Goal: Task Accomplishment & Management: Complete application form

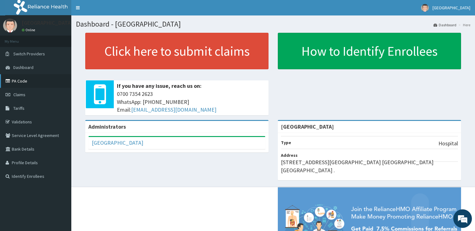
click at [19, 82] on link "PA Code" at bounding box center [35, 81] width 71 height 14
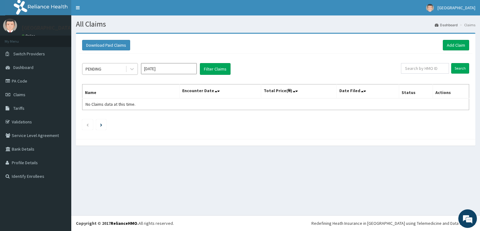
click at [103, 72] on div "PENDING" at bounding box center [103, 69] width 43 height 10
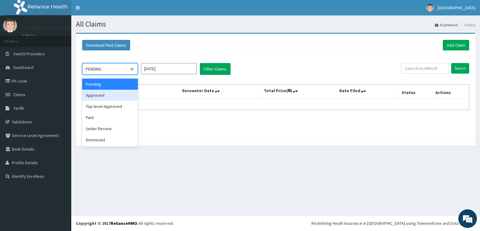
click at [97, 95] on div "Approved" at bounding box center [110, 95] width 56 height 11
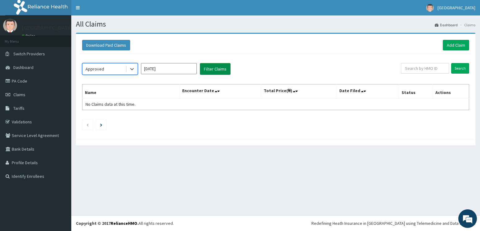
click at [213, 68] on button "Filter Claims" at bounding box center [215, 69] width 31 height 12
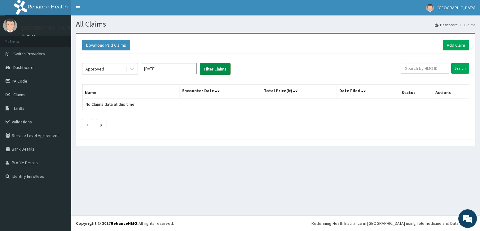
click at [213, 68] on button "Filter Claims" at bounding box center [215, 69] width 31 height 12
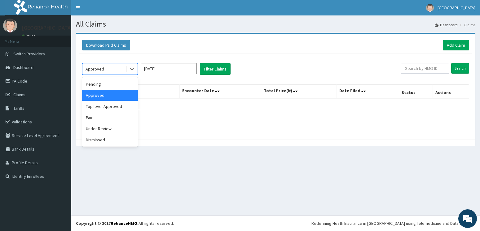
click at [112, 69] on div "Approved" at bounding box center [103, 69] width 43 height 10
click at [106, 106] on div "Top level Approved" at bounding box center [110, 106] width 56 height 11
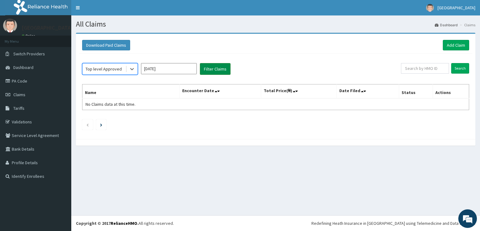
click at [216, 68] on button "Filter Claims" at bounding box center [215, 69] width 31 height 12
click at [153, 72] on input "Aug 2025" at bounding box center [169, 68] width 56 height 11
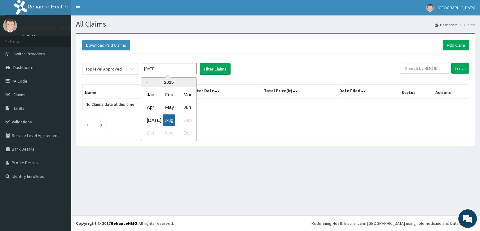
click at [170, 123] on div "Aug" at bounding box center [169, 120] width 12 height 11
click at [116, 70] on div "Top level Approved" at bounding box center [104, 69] width 36 height 6
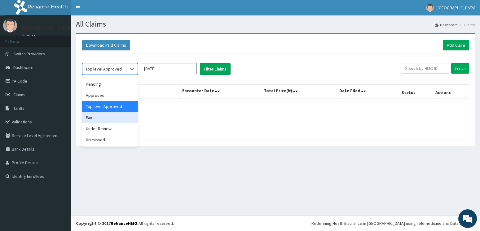
click at [112, 117] on div "Paid" at bounding box center [110, 117] width 56 height 11
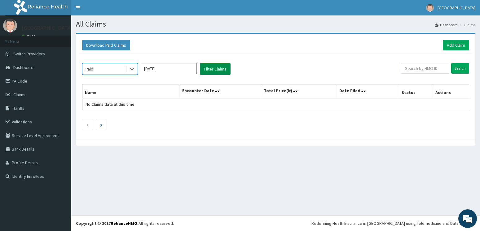
click at [212, 68] on button "Filter Claims" at bounding box center [215, 69] width 31 height 12
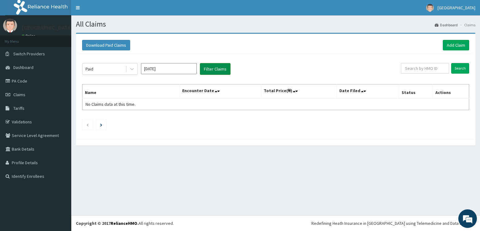
click at [212, 68] on button "Filter Claims" at bounding box center [215, 69] width 31 height 12
click at [430, 162] on div "All Claims Dashboard Claims Download Paid Claims Add Claim × Note you can only …" at bounding box center [275, 115] width 409 height 200
click at [108, 72] on div "Paid" at bounding box center [103, 69] width 43 height 10
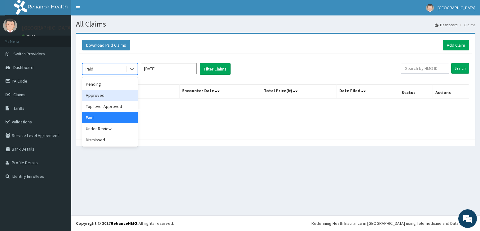
click at [106, 96] on div "Approved" at bounding box center [110, 95] width 56 height 11
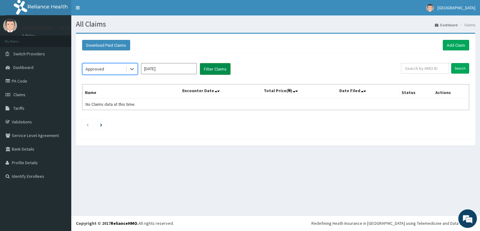
click at [213, 70] on button "Filter Claims" at bounding box center [215, 69] width 31 height 12
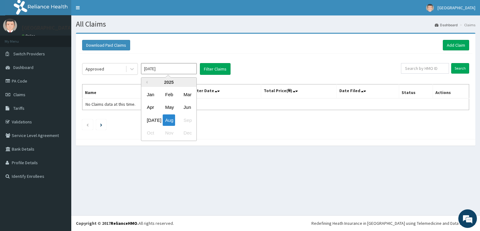
click at [148, 72] on input "[DATE]" at bounding box center [169, 68] width 56 height 11
click at [151, 121] on div "Jul" at bounding box center [150, 120] width 12 height 11
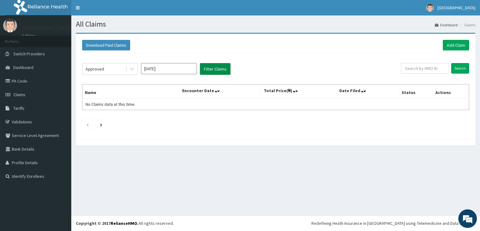
click at [218, 69] on button "Filter Claims" at bounding box center [215, 69] width 31 height 12
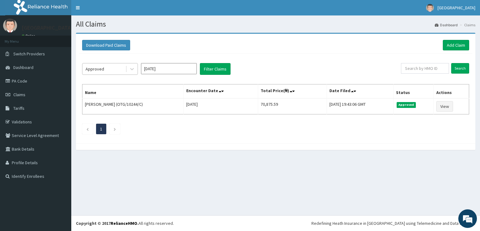
click at [119, 72] on div "Approved" at bounding box center [103, 69] width 43 height 10
click at [193, 68] on input "Jul 2025" at bounding box center [169, 68] width 56 height 11
click at [170, 121] on div "Aug" at bounding box center [169, 120] width 12 height 11
type input "[DATE]"
click at [219, 67] on button "Filter Claims" at bounding box center [215, 69] width 31 height 12
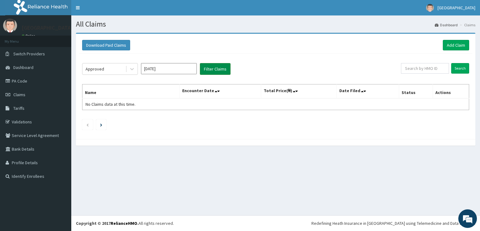
click at [219, 71] on button "Filter Claims" at bounding box center [215, 69] width 31 height 12
click at [414, 69] on input "text" at bounding box center [425, 68] width 48 height 11
type input "cwp/10409/a"
click at [451, 63] on input "Search" at bounding box center [460, 68] width 18 height 11
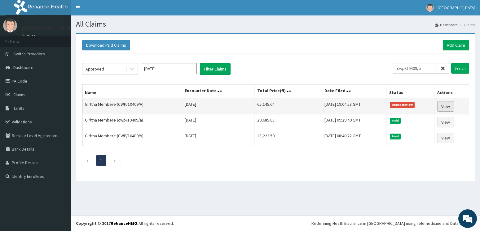
click at [447, 108] on link "View" at bounding box center [445, 106] width 17 height 11
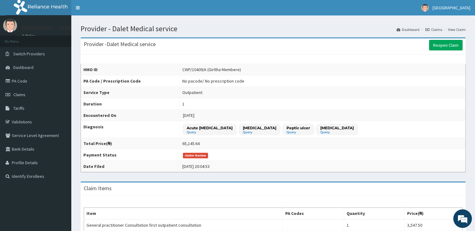
click at [185, 68] on div "CWP/10409/A (Girltha Membere)" at bounding box center [211, 70] width 59 height 6
drag, startPoint x: 185, startPoint y: 68, endPoint x: 209, endPoint y: 69, distance: 24.5
click at [209, 69] on div "CWP/10409/A (Girltha Membere)" at bounding box center [211, 70] width 59 height 6
copy div "CWP/10409/A"
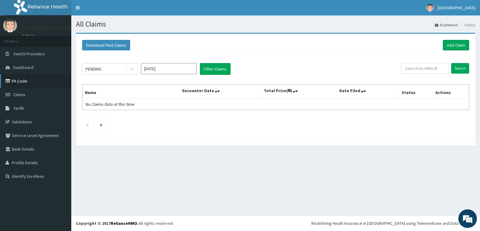
click at [20, 81] on link "PA Code" at bounding box center [35, 81] width 71 height 14
type input "CWP/10409/A"
click at [460, 66] on input "Search" at bounding box center [460, 68] width 18 height 11
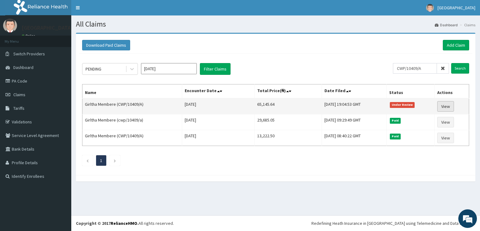
click at [448, 106] on link "View" at bounding box center [445, 106] width 17 height 11
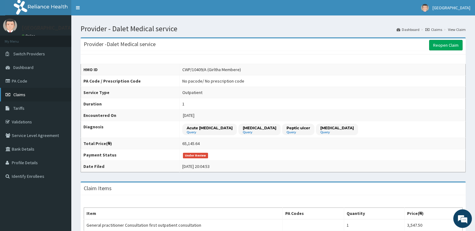
click at [22, 96] on span "Claims" at bounding box center [19, 95] width 12 height 6
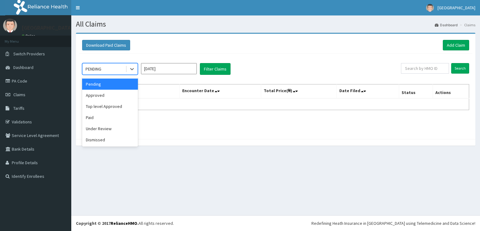
click at [116, 69] on div "PENDING" at bounding box center [103, 69] width 43 height 10
click at [116, 97] on div "Approved" at bounding box center [110, 95] width 56 height 11
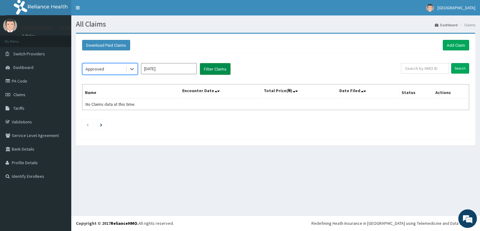
click at [212, 71] on button "Filter Claims" at bounding box center [215, 69] width 31 height 12
click at [212, 69] on button "Filter Claims" at bounding box center [215, 69] width 31 height 12
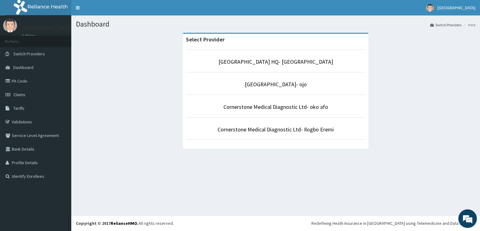
click at [20, 81] on link "PA Code" at bounding box center [35, 81] width 71 height 14
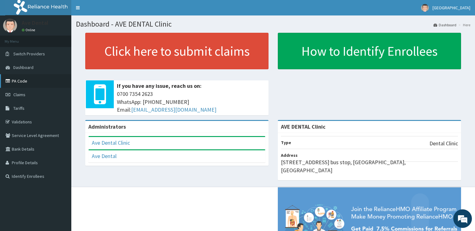
click at [25, 82] on link "PA Code" at bounding box center [35, 81] width 71 height 14
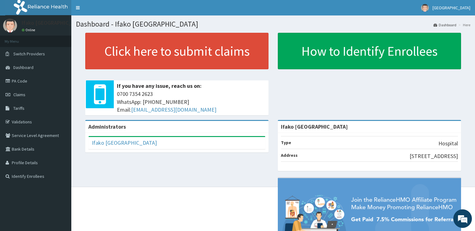
click at [19, 81] on link "PA Code" at bounding box center [35, 81] width 71 height 14
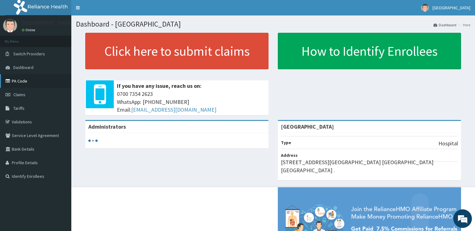
click at [22, 81] on link "PA Code" at bounding box center [35, 81] width 71 height 14
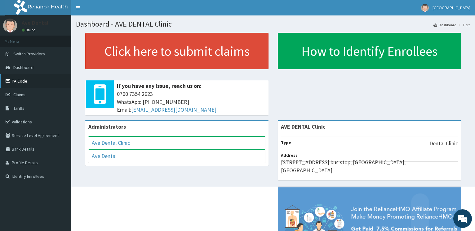
click at [23, 81] on link "PA Code" at bounding box center [35, 81] width 71 height 14
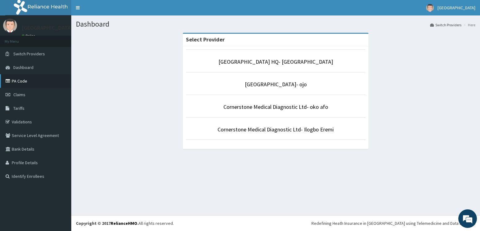
click at [24, 81] on link "PA Code" at bounding box center [35, 81] width 71 height 14
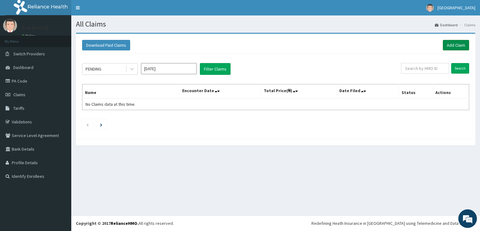
click at [451, 46] on link "Add Claim" at bounding box center [456, 45] width 26 height 11
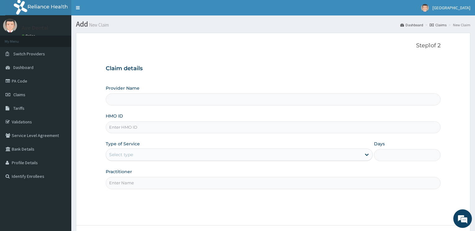
type input "AVE DENTAL Clinic"
click at [152, 128] on input "HMO ID" at bounding box center [273, 127] width 335 height 12
type input "wgc/10021/a"
click at [142, 155] on div "Select type" at bounding box center [233, 155] width 255 height 10
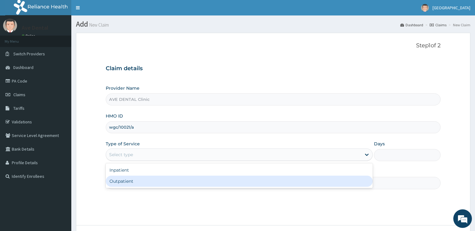
click at [136, 183] on div "Outpatient" at bounding box center [239, 181] width 266 height 11
type input "1"
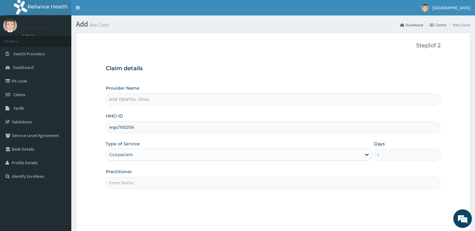
click at [140, 185] on input "Practitioner" at bounding box center [273, 183] width 335 height 12
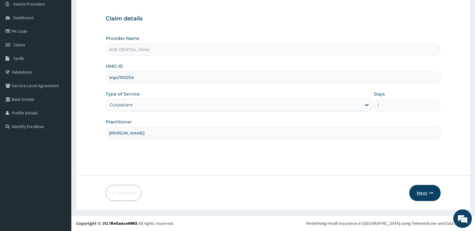
type input "[PERSON_NAME]"
click at [420, 191] on button "Next" at bounding box center [424, 193] width 31 height 16
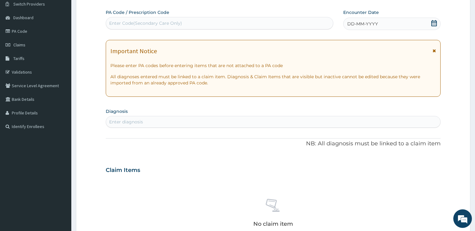
click at [266, 22] on div "Enter Code(Secondary Care Only)" at bounding box center [219, 23] width 227 height 10
paste input "PA/D228F8"
type input "PA/D228F8"
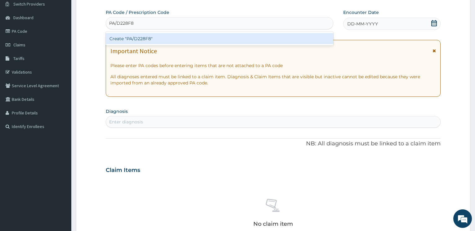
click at [264, 36] on div "Create "PA/D228F8"" at bounding box center [219, 38] width 227 height 11
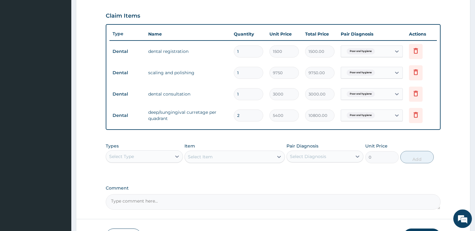
scroll to position [0, 0]
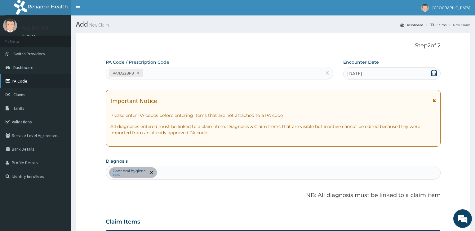
click at [23, 81] on link "PA Code" at bounding box center [35, 81] width 71 height 14
